Goal: Information Seeking & Learning: Understand process/instructions

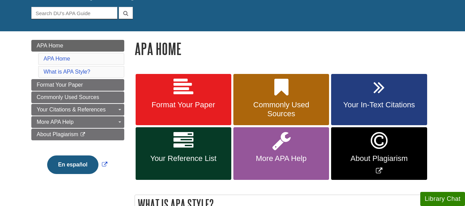
scroll to position [64, 0]
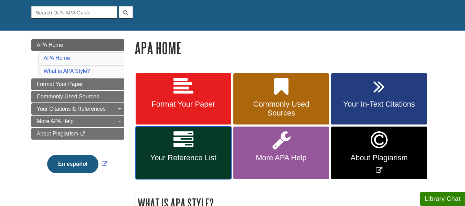
click at [202, 148] on link "Your Reference List" at bounding box center [184, 153] width 96 height 53
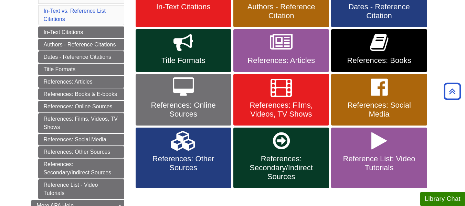
scroll to position [161, 0]
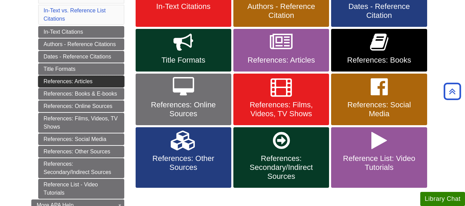
click at [85, 77] on link "References: Articles" at bounding box center [81, 82] width 86 height 12
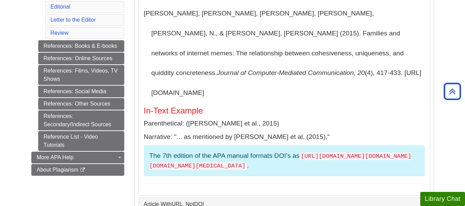
scroll to position [279, 0]
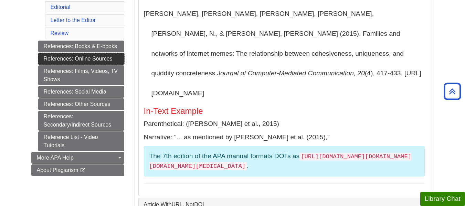
click at [96, 57] on link "References: Online Sources" at bounding box center [81, 59] width 86 height 12
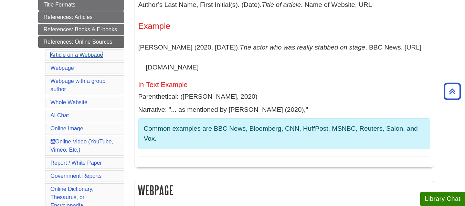
click at [90, 57] on link "Article on a Webpage" at bounding box center [77, 55] width 53 height 6
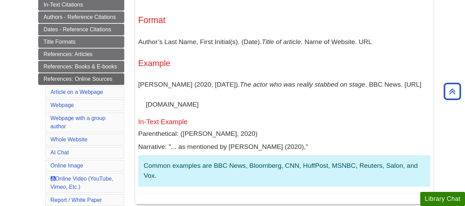
scroll to position [156, 0]
